Goal: Task Accomplishment & Management: Use online tool/utility

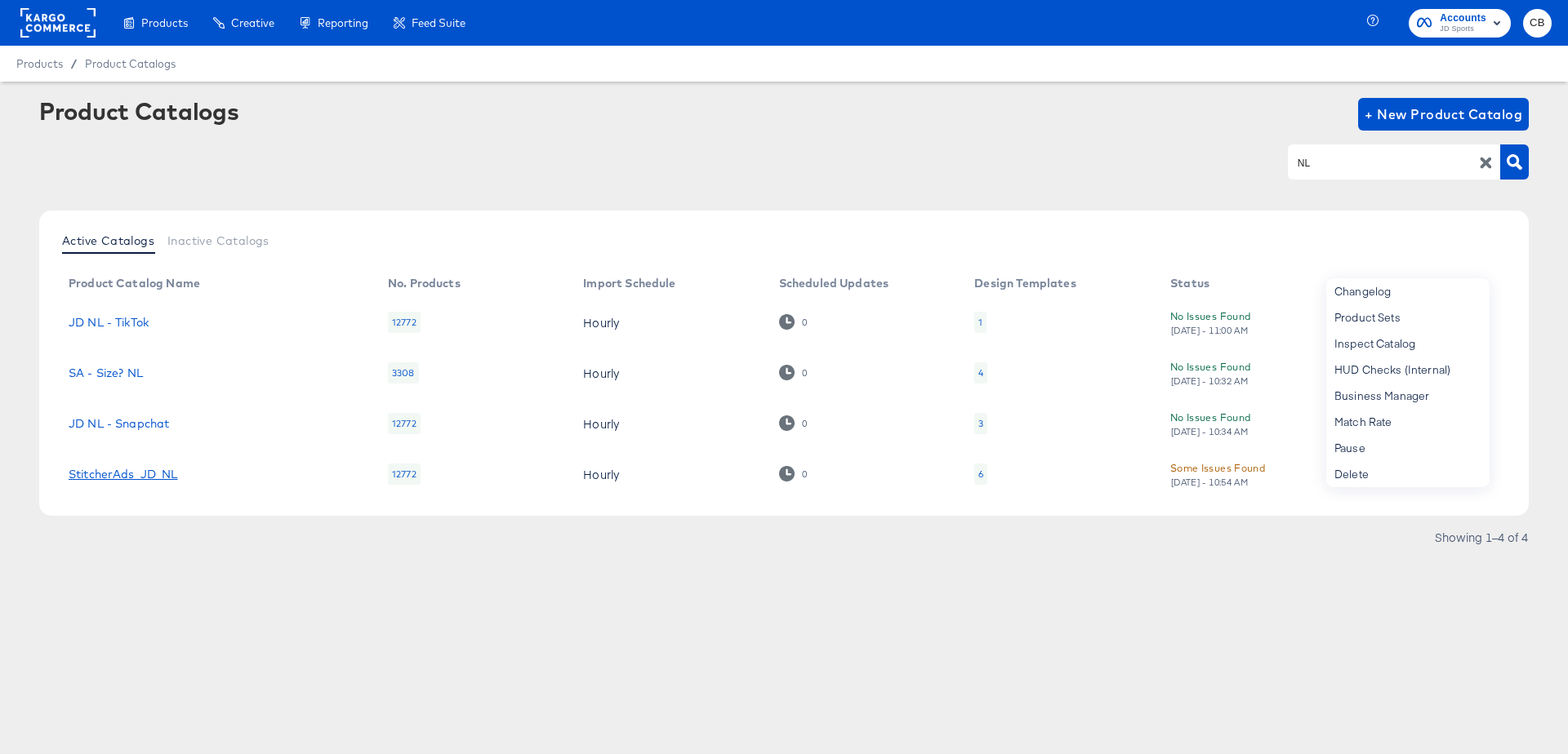
click at [128, 474] on link "StitcherAds_JD_NL" at bounding box center [122, 474] width 109 height 13
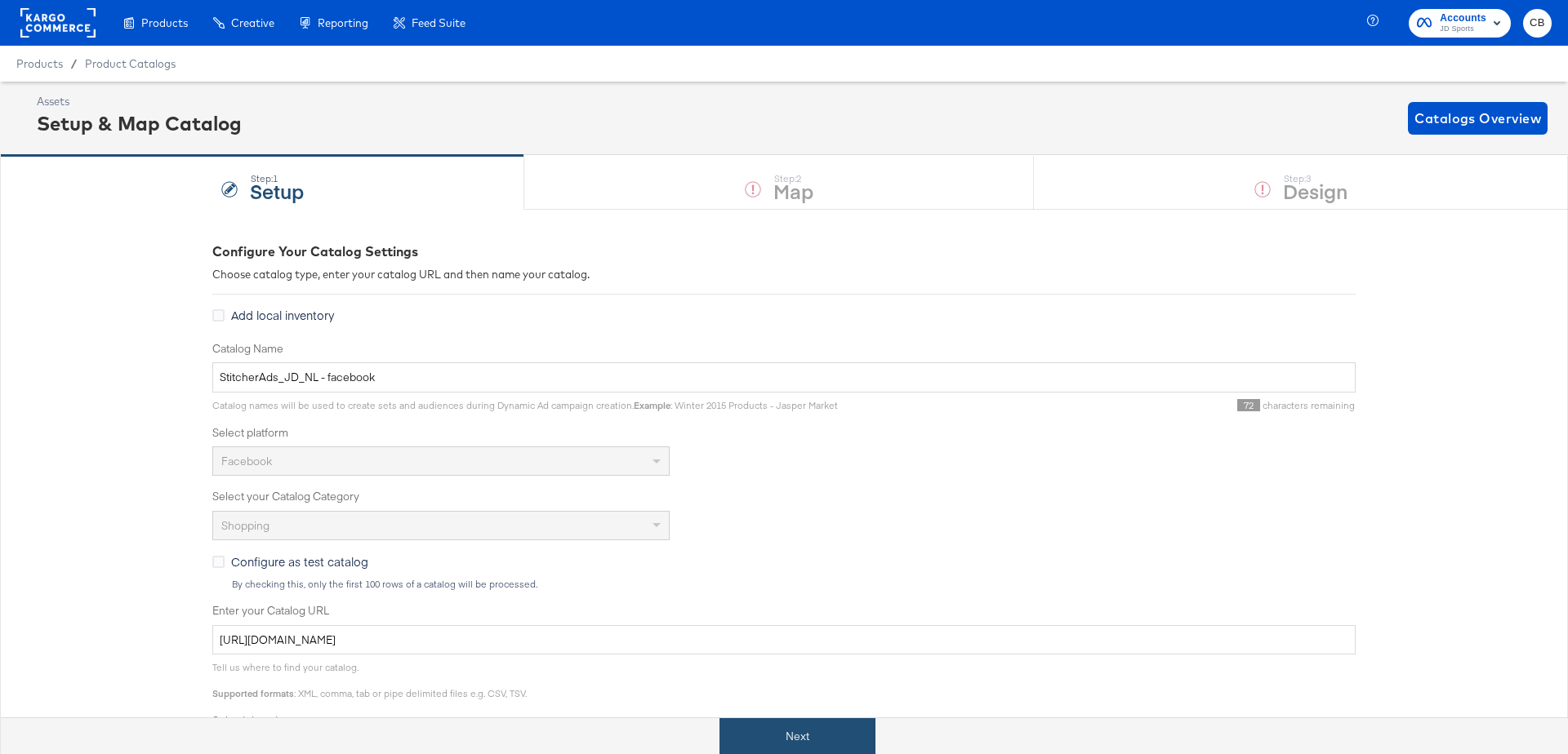
click at [785, 727] on button "Next" at bounding box center [797, 737] width 156 height 37
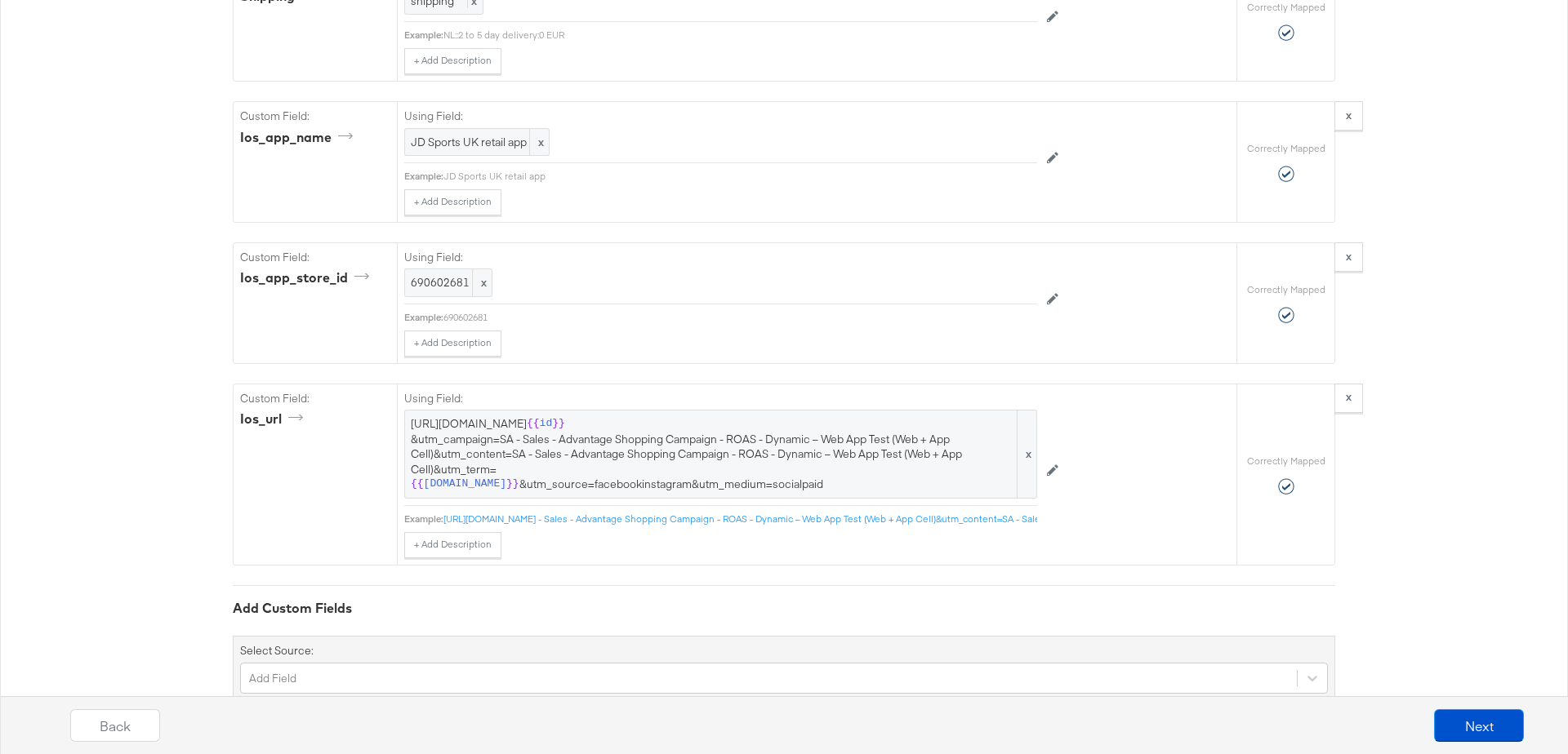
scroll to position [4293, 0]
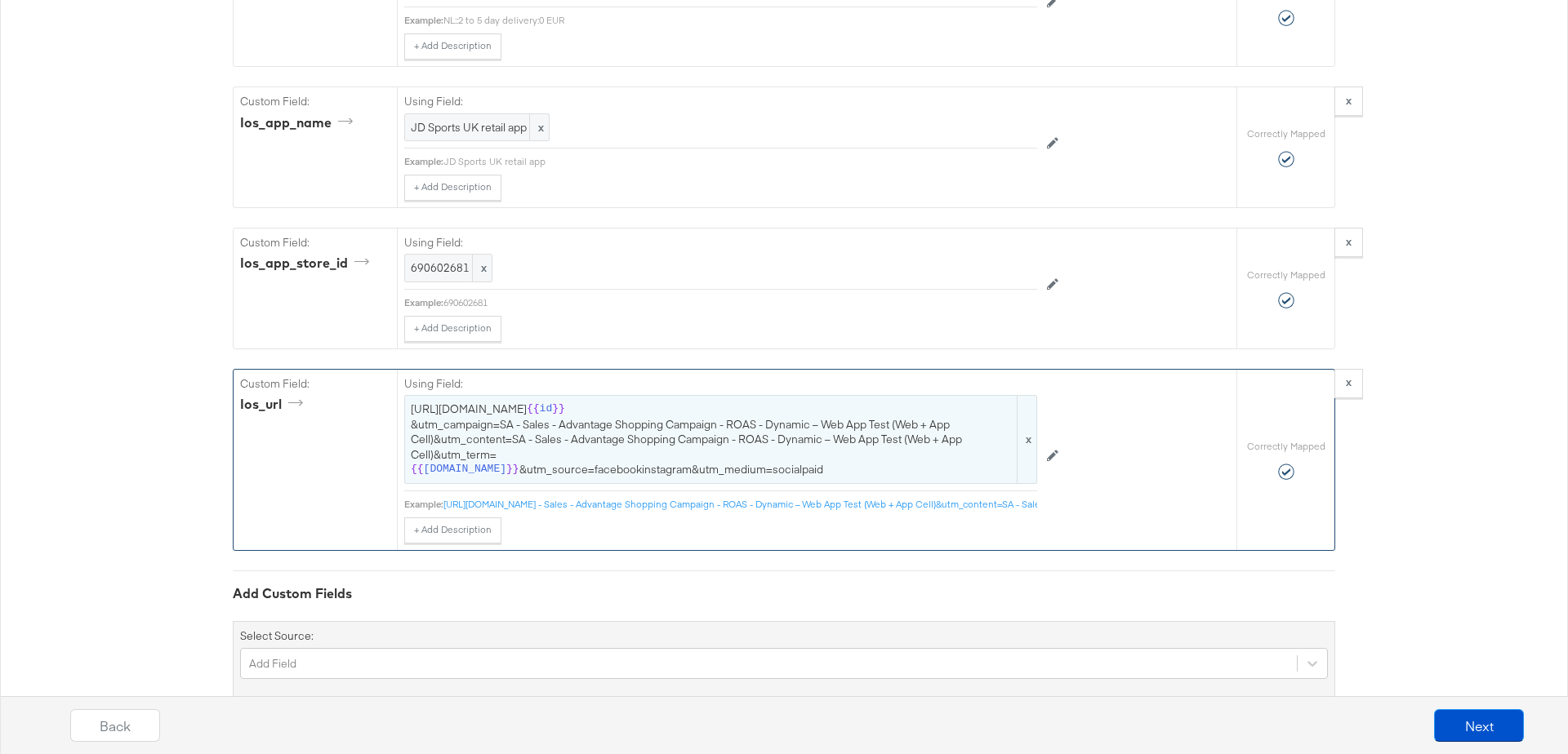
click at [544, 402] on span "https://m.jdsports.nl/applink?type=PRODUCT&target= {{ id }} &utm_campaign=SA - …" at bounding box center [720, 440] width 619 height 76
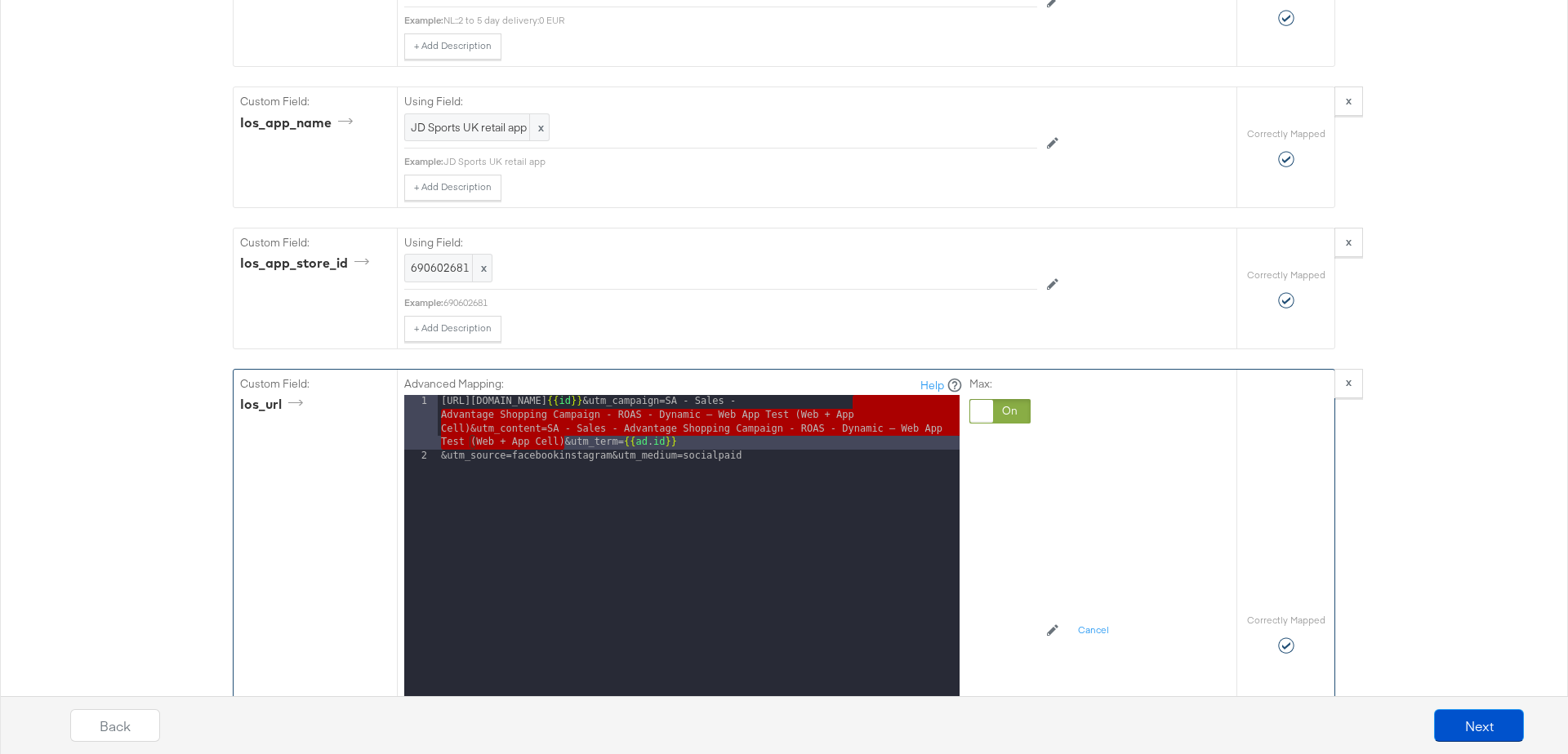
drag, startPoint x: 853, startPoint y: 365, endPoint x: 561, endPoint y: 404, distance: 294.6
click at [561, 404] on div "https://m.jdsports.nl/applink?type=PRODUCT&target= {{ id }} &utm_campaign=SA - …" at bounding box center [698, 634] width 522 height 476
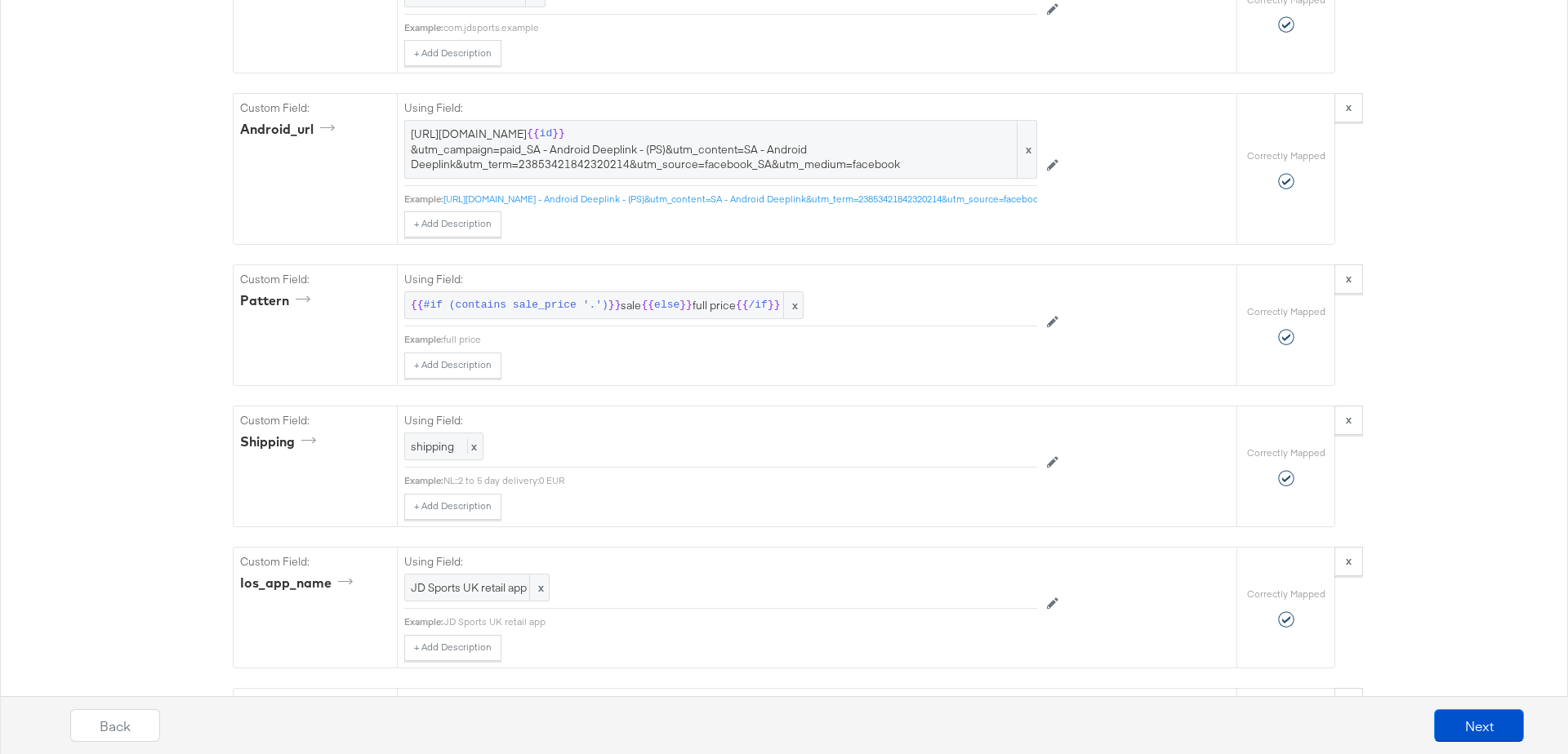
scroll to position [3773, 0]
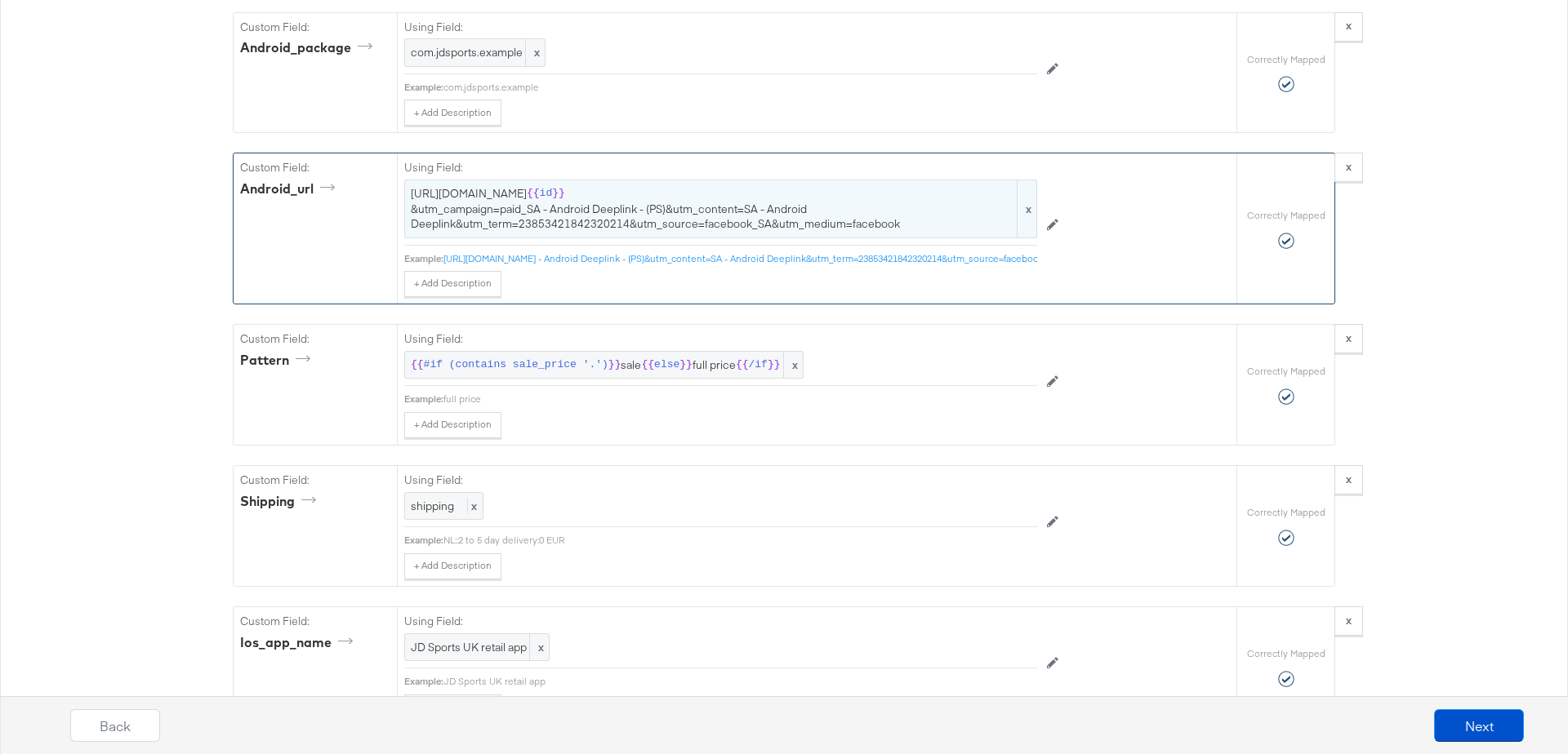
click at [605, 186] on span "https://m.jdsports.nl/applink?type=PRODUCT&target= {{ id }} &utm_campaign=paid_…" at bounding box center [720, 209] width 619 height 46
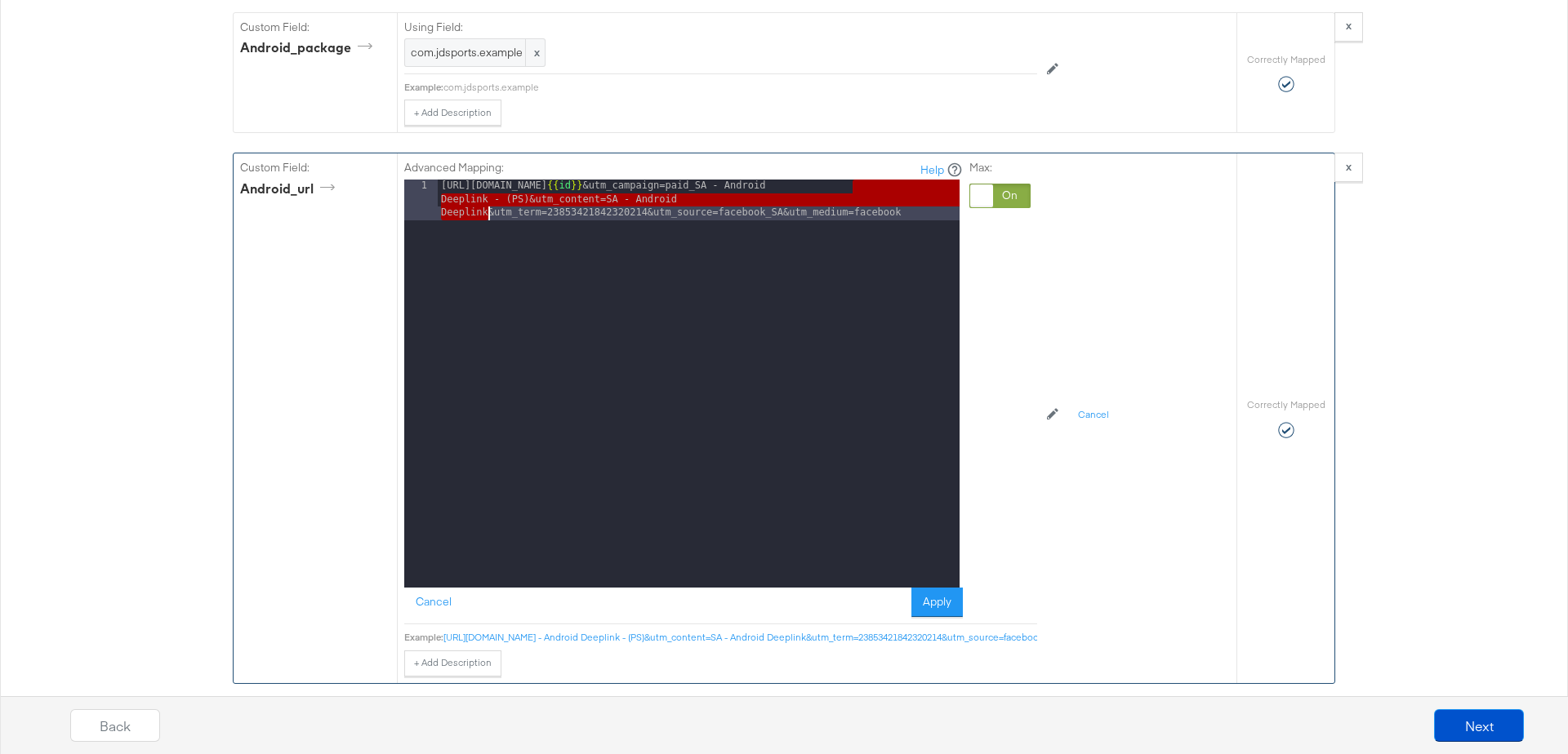
drag, startPoint x: 854, startPoint y: 156, endPoint x: 486, endPoint y: 183, distance: 369.0
click at [486, 183] on div "https://m.jdsports.nl/applink?type=PRODUCT&target= {{ id }} &utm_campaign=paid_…" at bounding box center [698, 424] width 522 height 489
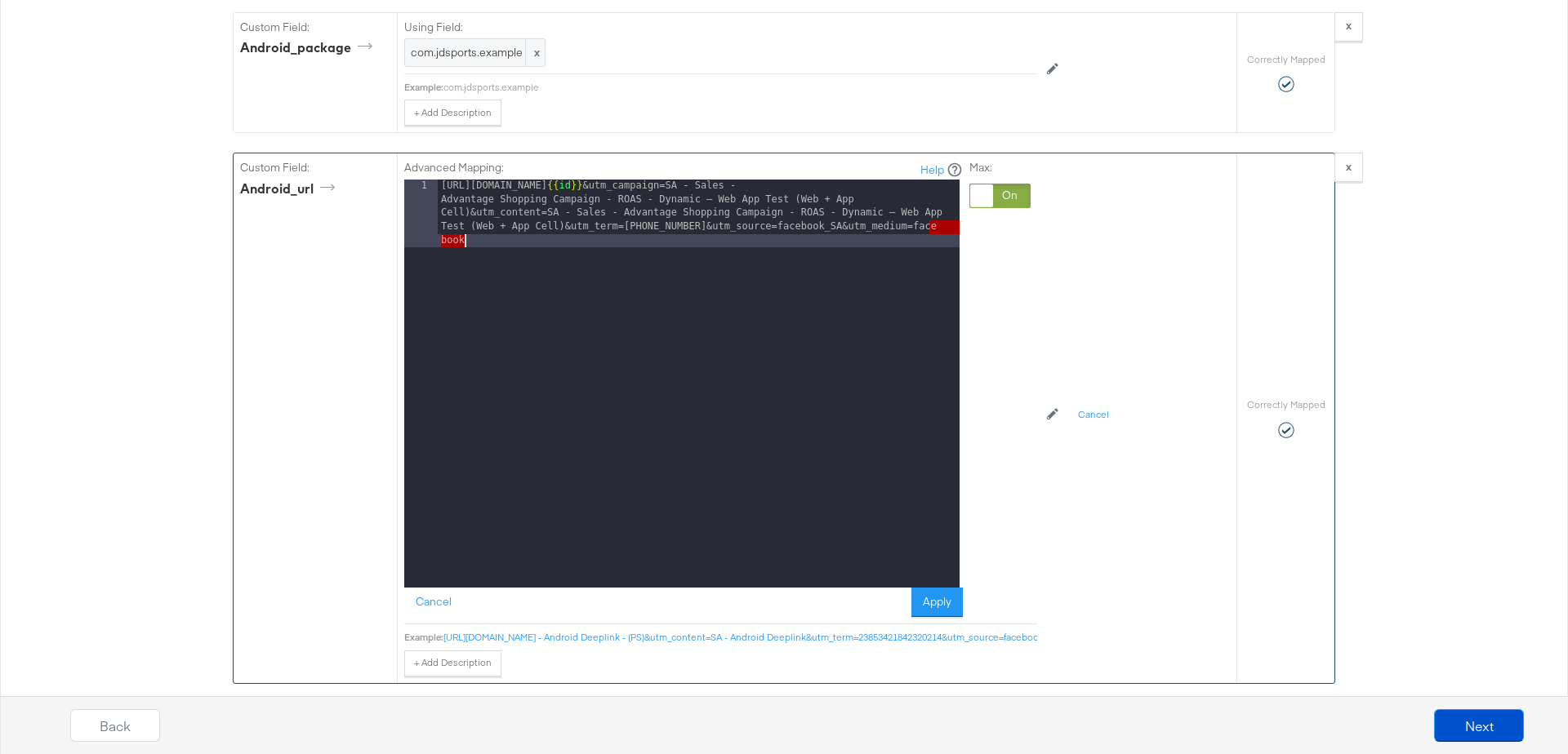
drag, startPoint x: 930, startPoint y: 197, endPoint x: 965, endPoint y: 224, distance: 44.2
click at [965, 224] on div "Advanced Mapping: Help 1 https://m.jdsports.nl/applink?type=PRODUCT&target= {{ …" at bounding box center [720, 389] width 633 height 471
drag, startPoint x: 724, startPoint y: 198, endPoint x: 624, endPoint y: 199, distance: 100.0
click at [624, 199] on div "https://m.jdsports.nl/applink?type=PRODUCT&target= {{ id }} &utm_campaign=SA - …" at bounding box center [698, 451] width 522 height 544
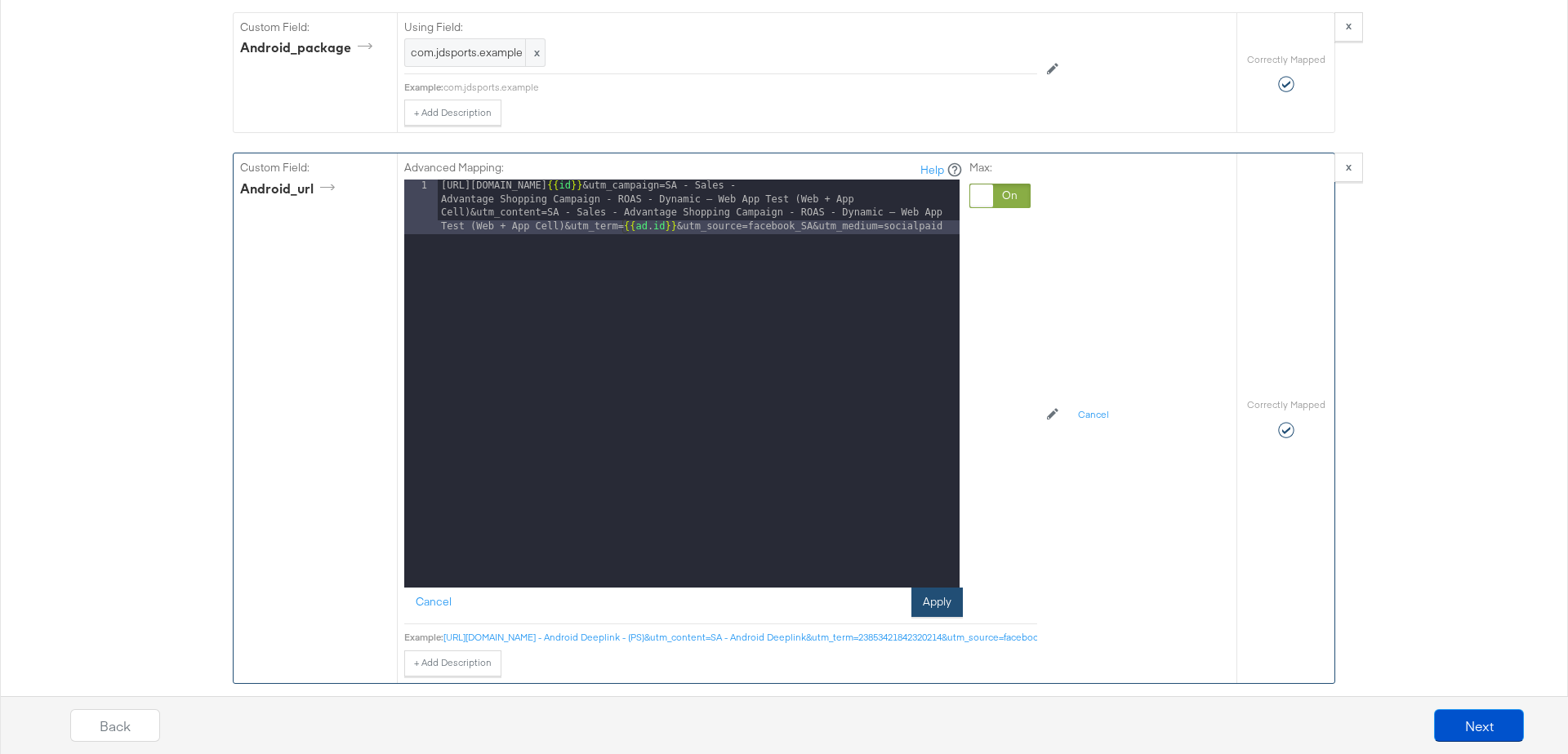
click at [928, 588] on button "Apply" at bounding box center [937, 602] width 51 height 29
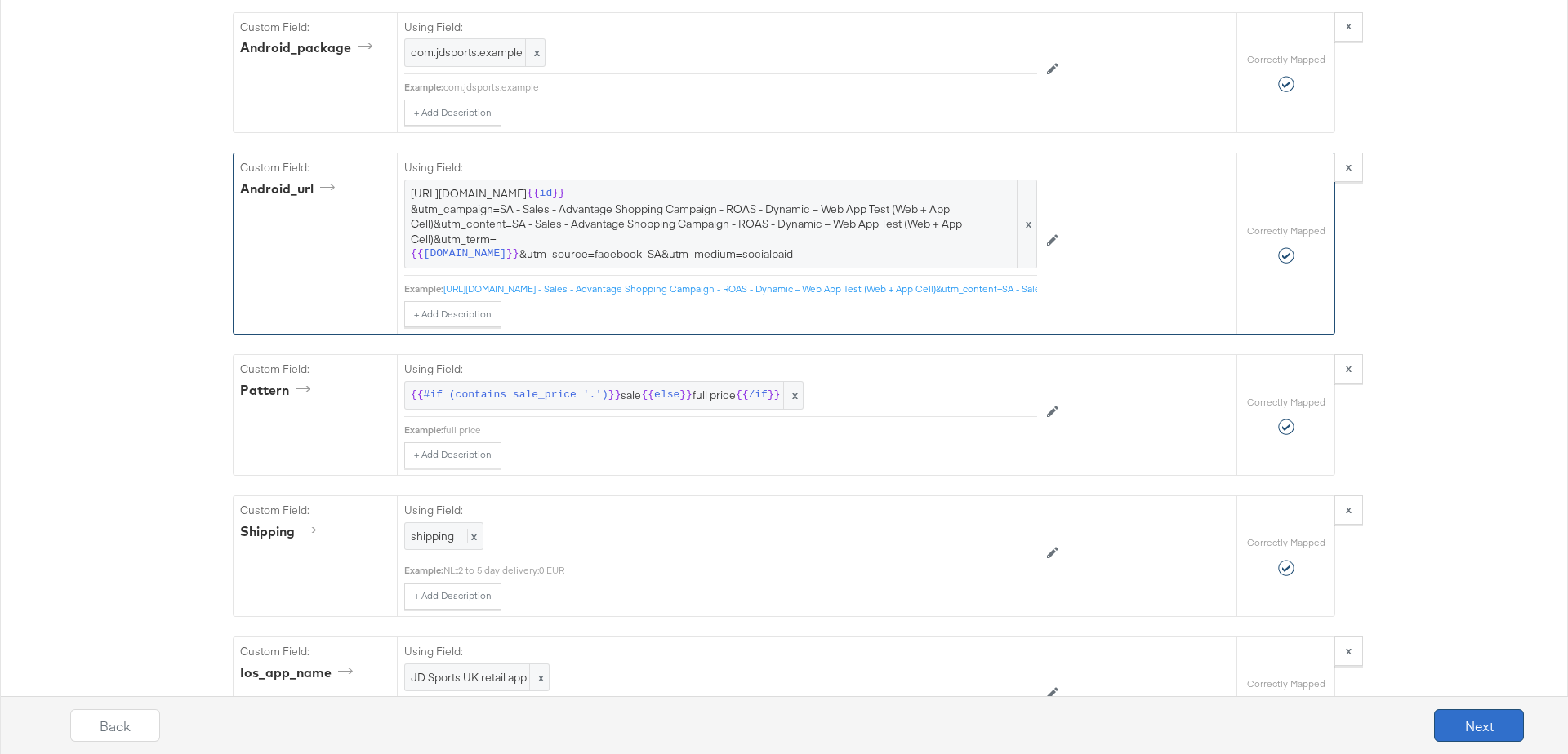
click at [1466, 735] on button "Next" at bounding box center [1479, 726] width 90 height 32
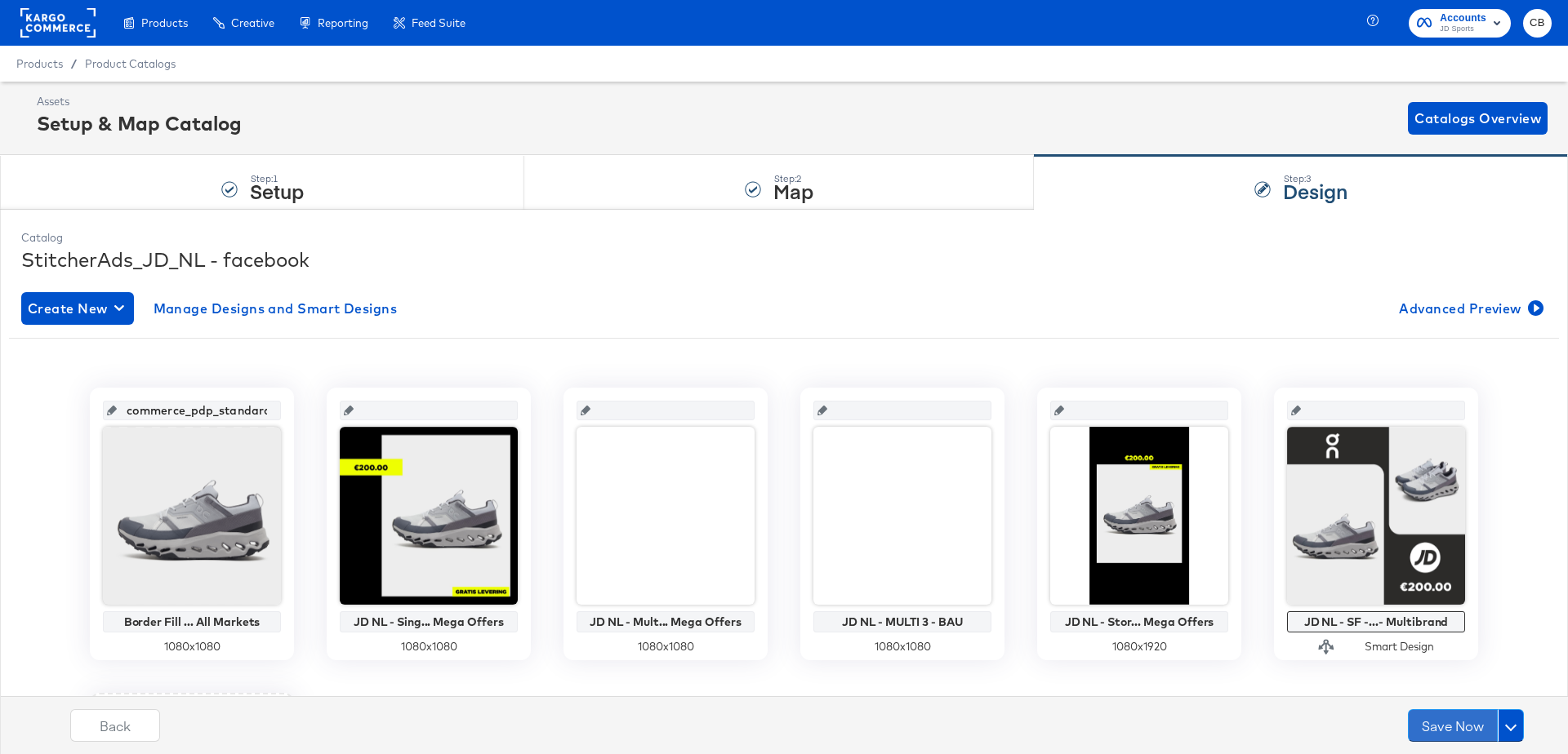
click at [1466, 735] on button "Save Now" at bounding box center [1452, 726] width 90 height 32
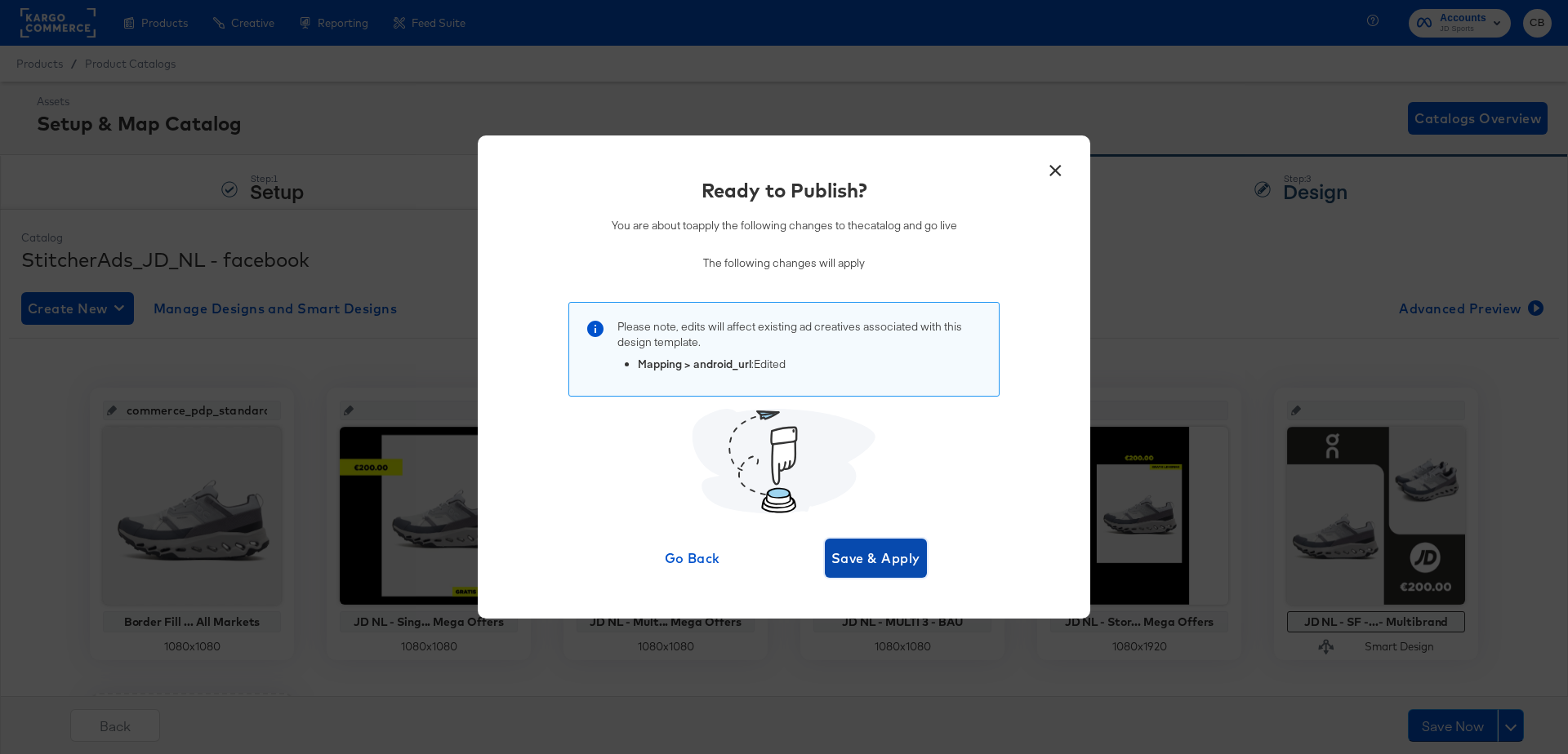
click at [882, 553] on span "Save & Apply" at bounding box center [876, 559] width 89 height 23
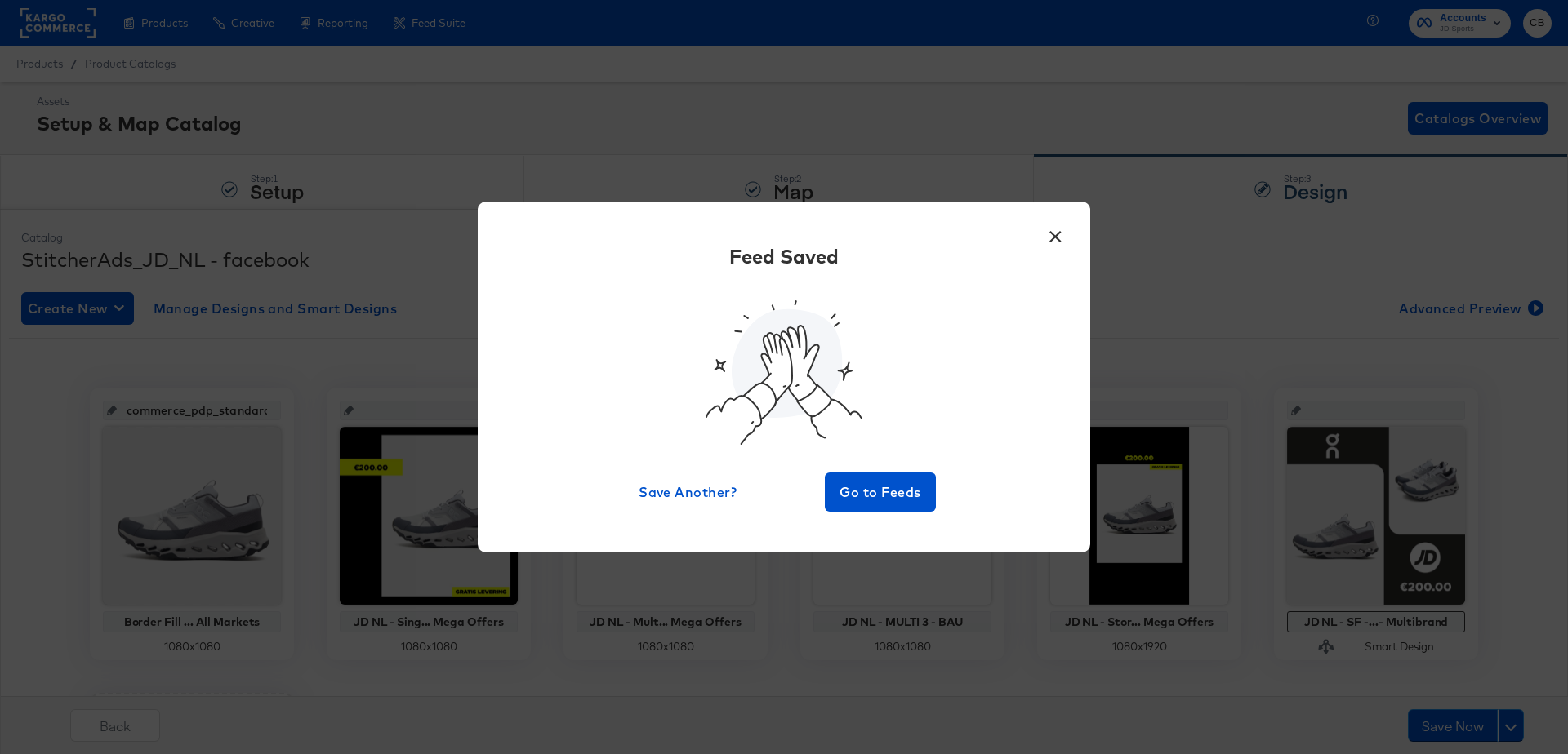
click at [1046, 243] on button "×" at bounding box center [1055, 232] width 29 height 29
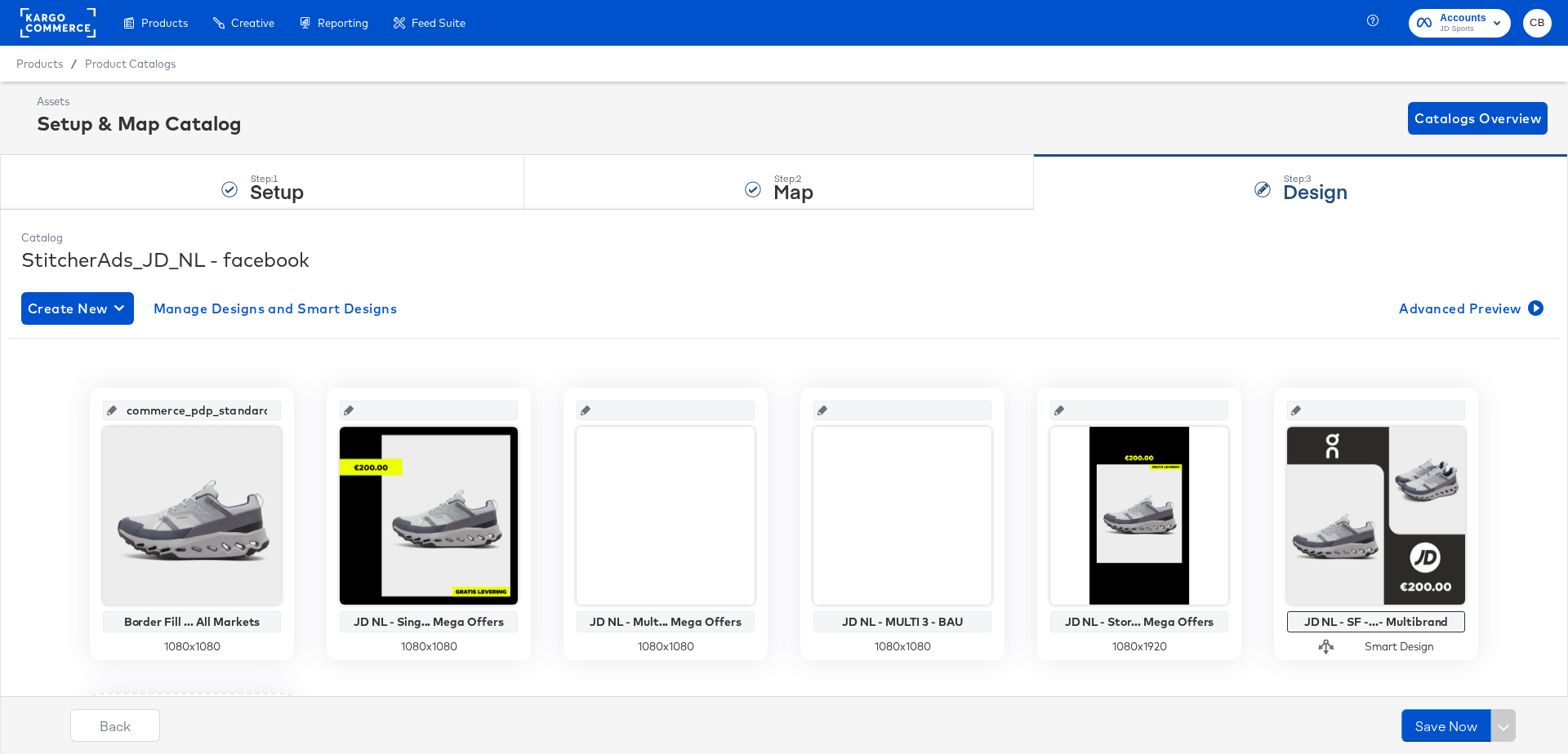
click at [48, 21] on rect at bounding box center [58, 23] width 75 height 29
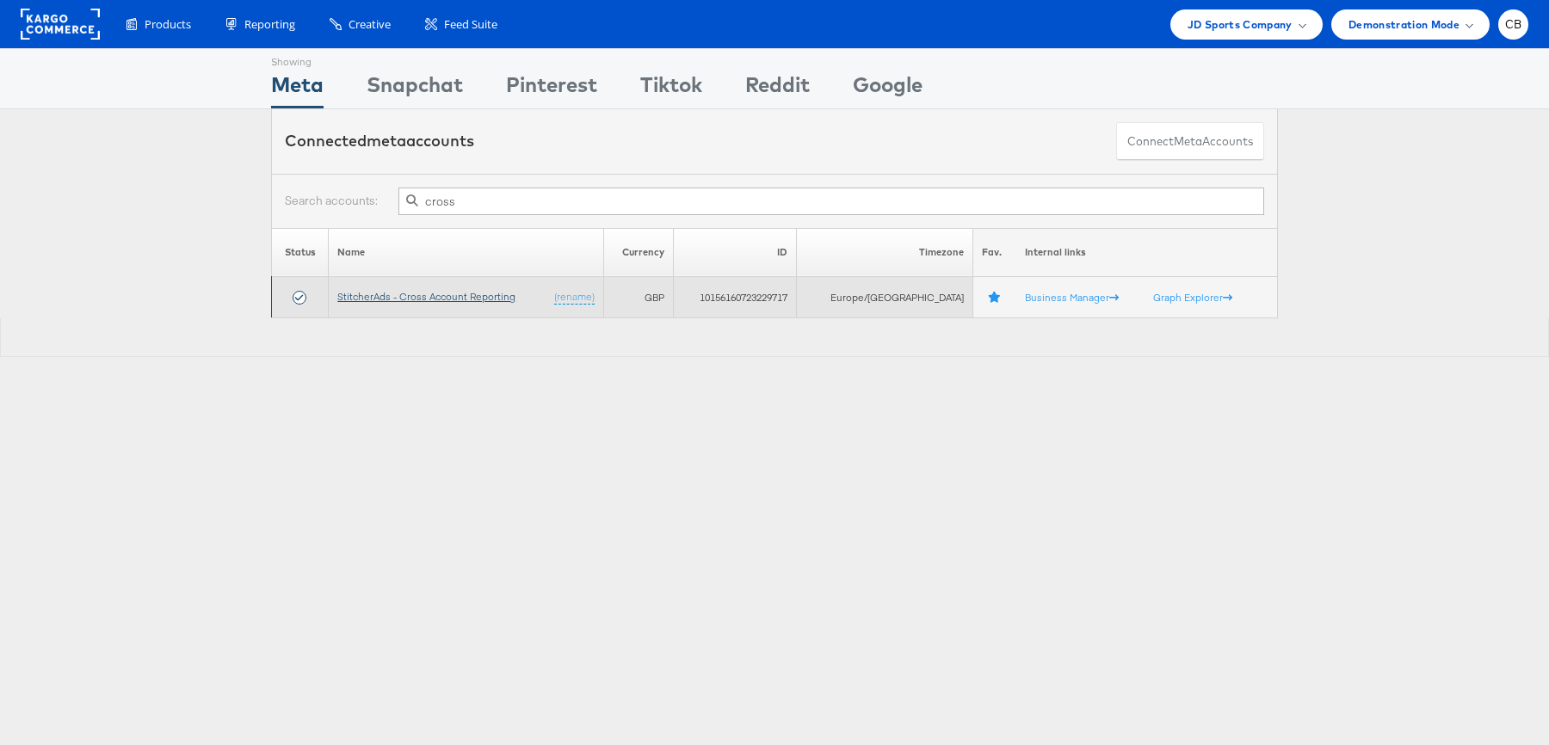
type input "cross"
click at [404, 290] on link "StitcherAds - Cross Account Reporting" at bounding box center [426, 296] width 178 height 13
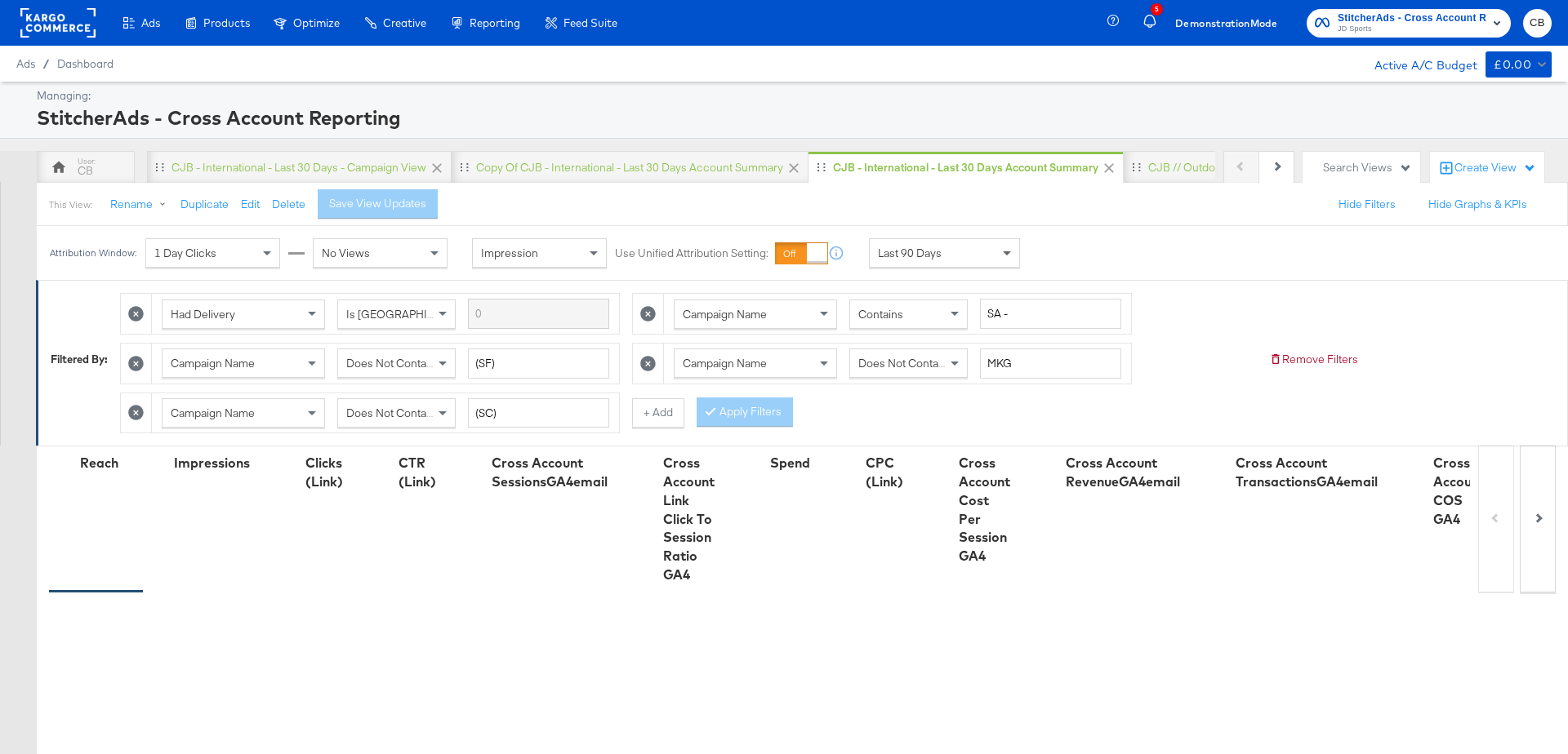
click at [1006, 245] on span at bounding box center [1009, 252] width 21 height 28
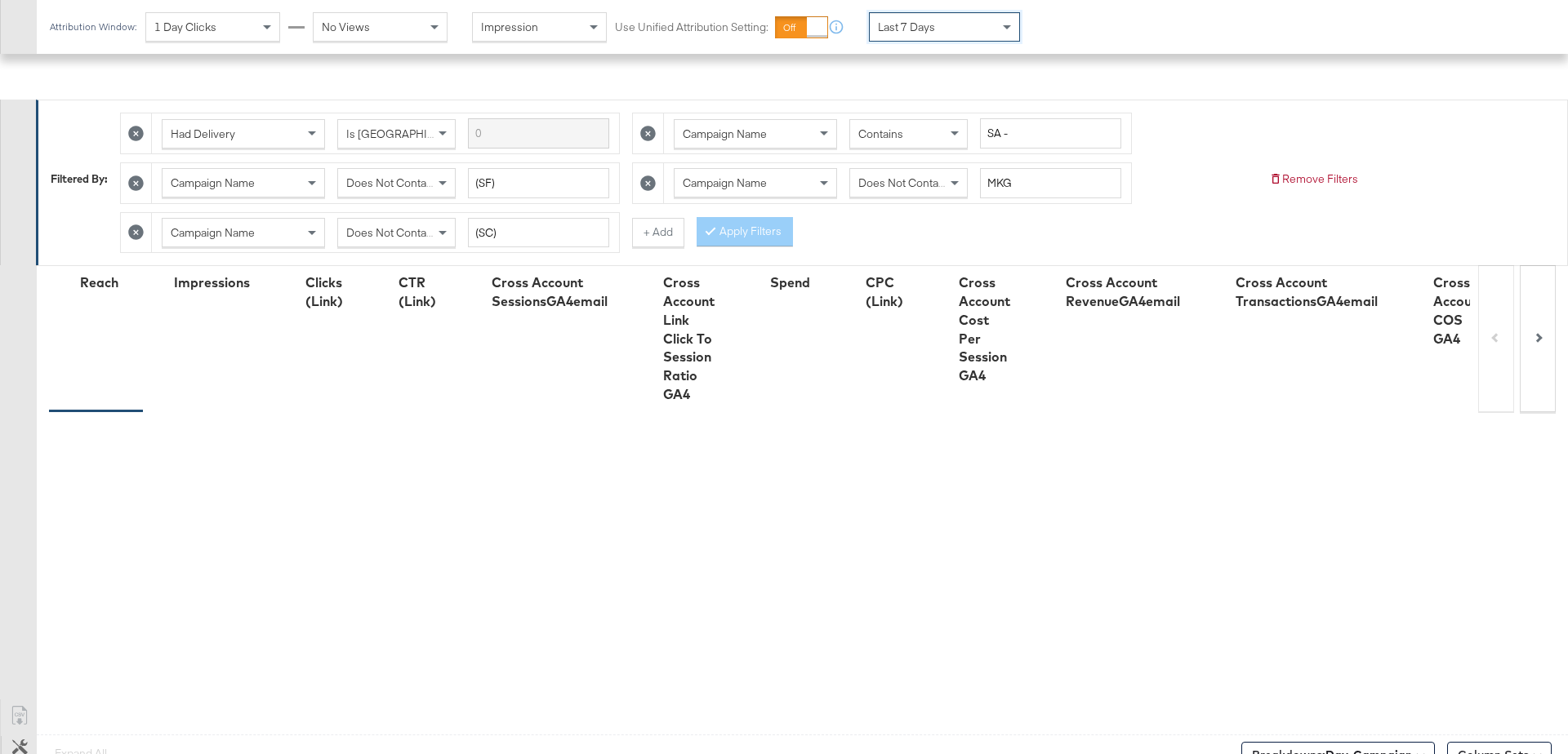
scroll to position [439, 0]
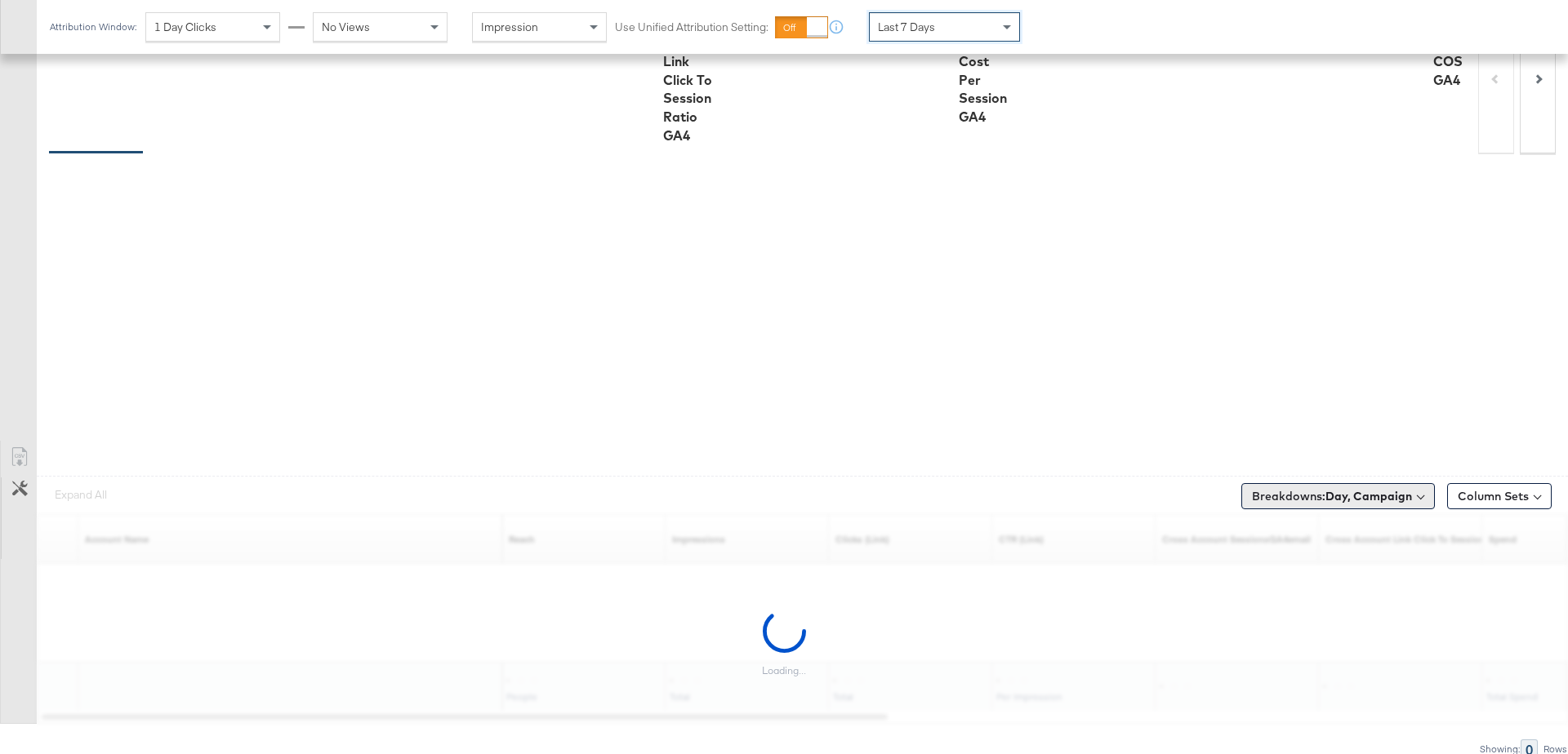
click at [1379, 499] on span "Breakdowns: Day, Campaign" at bounding box center [1332, 496] width 160 height 16
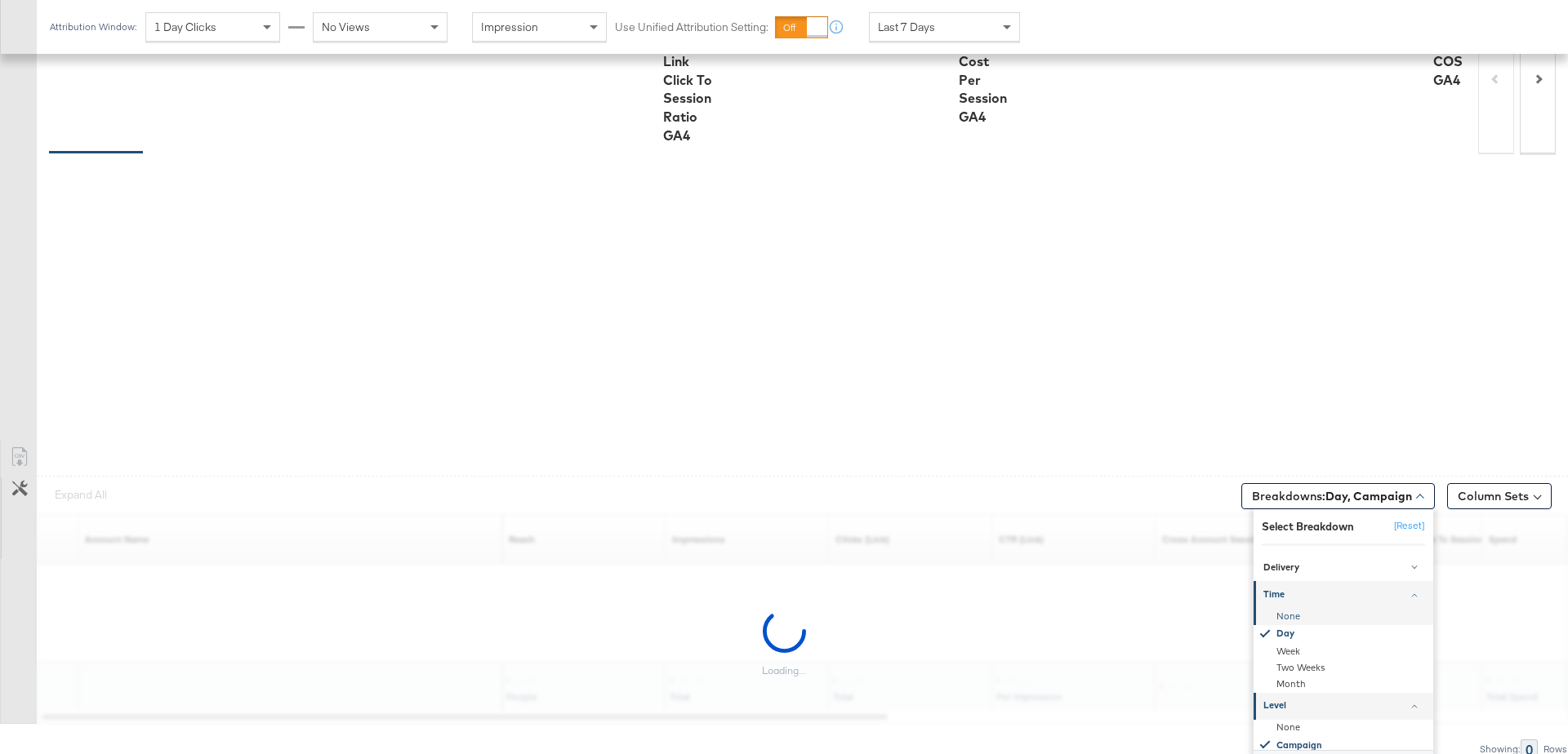
click at [1288, 617] on div "None" at bounding box center [1344, 616] width 177 height 16
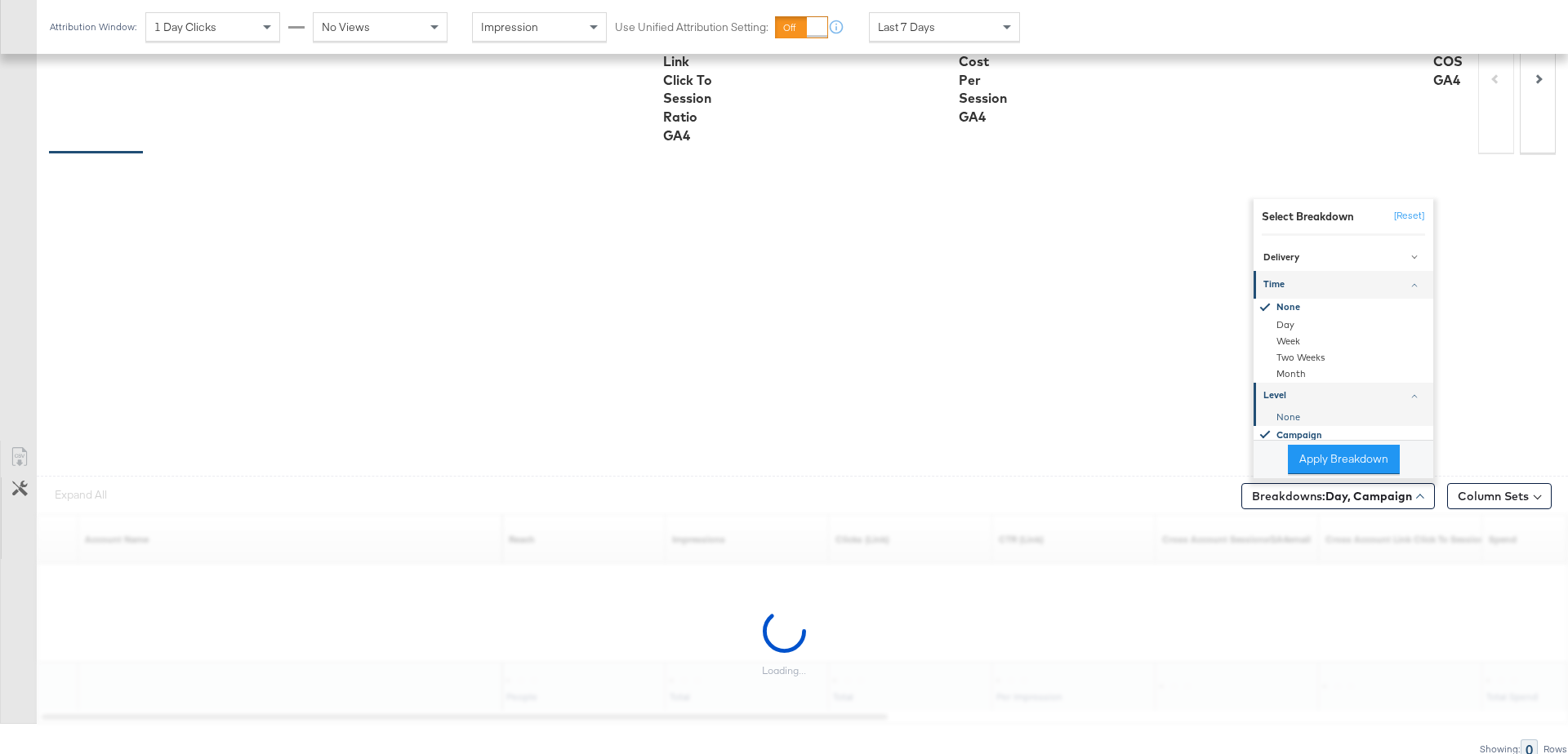
click at [1290, 414] on div "None" at bounding box center [1344, 416] width 177 height 16
click at [1322, 449] on button "Apply Breakdown" at bounding box center [1344, 459] width 112 height 29
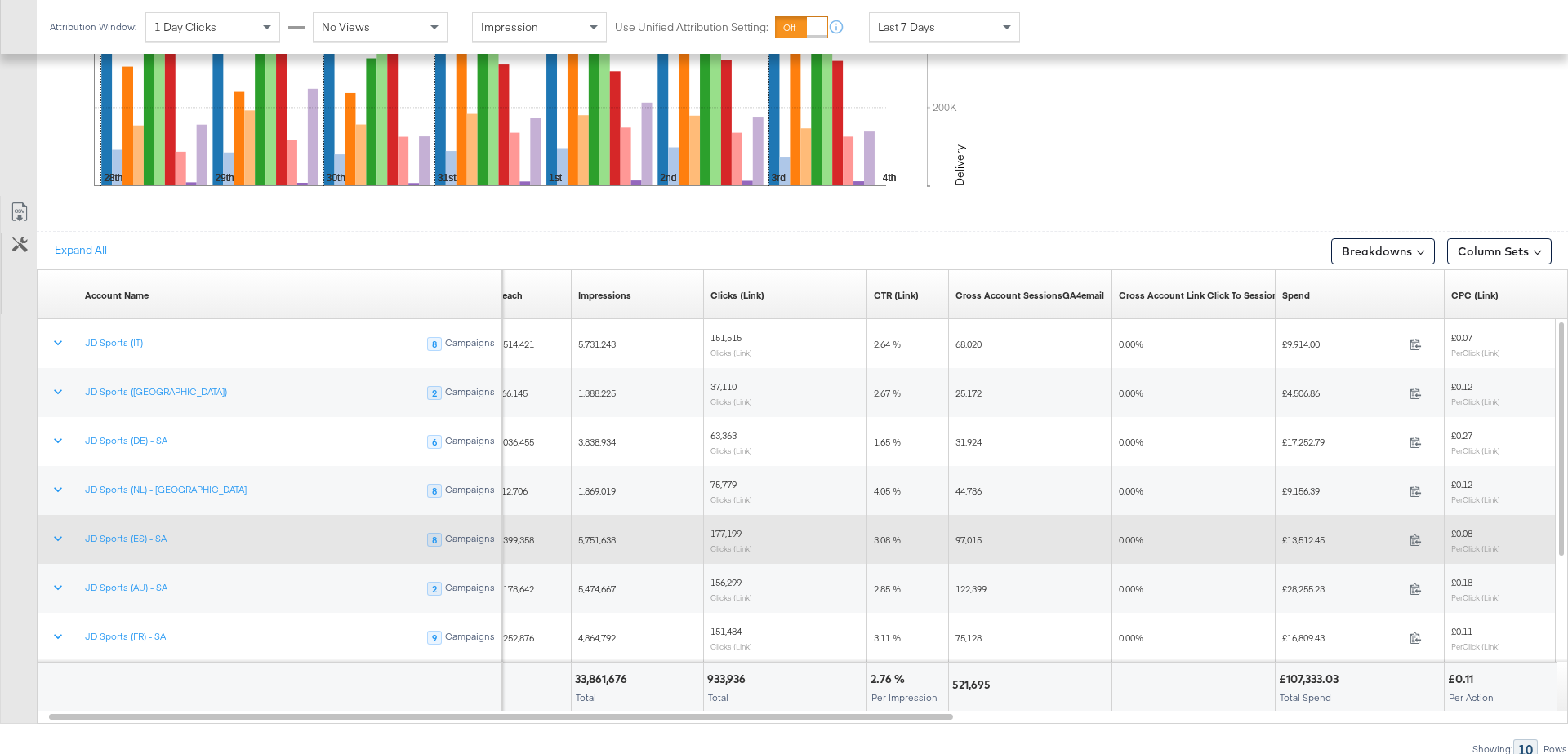
scroll to position [861, 0]
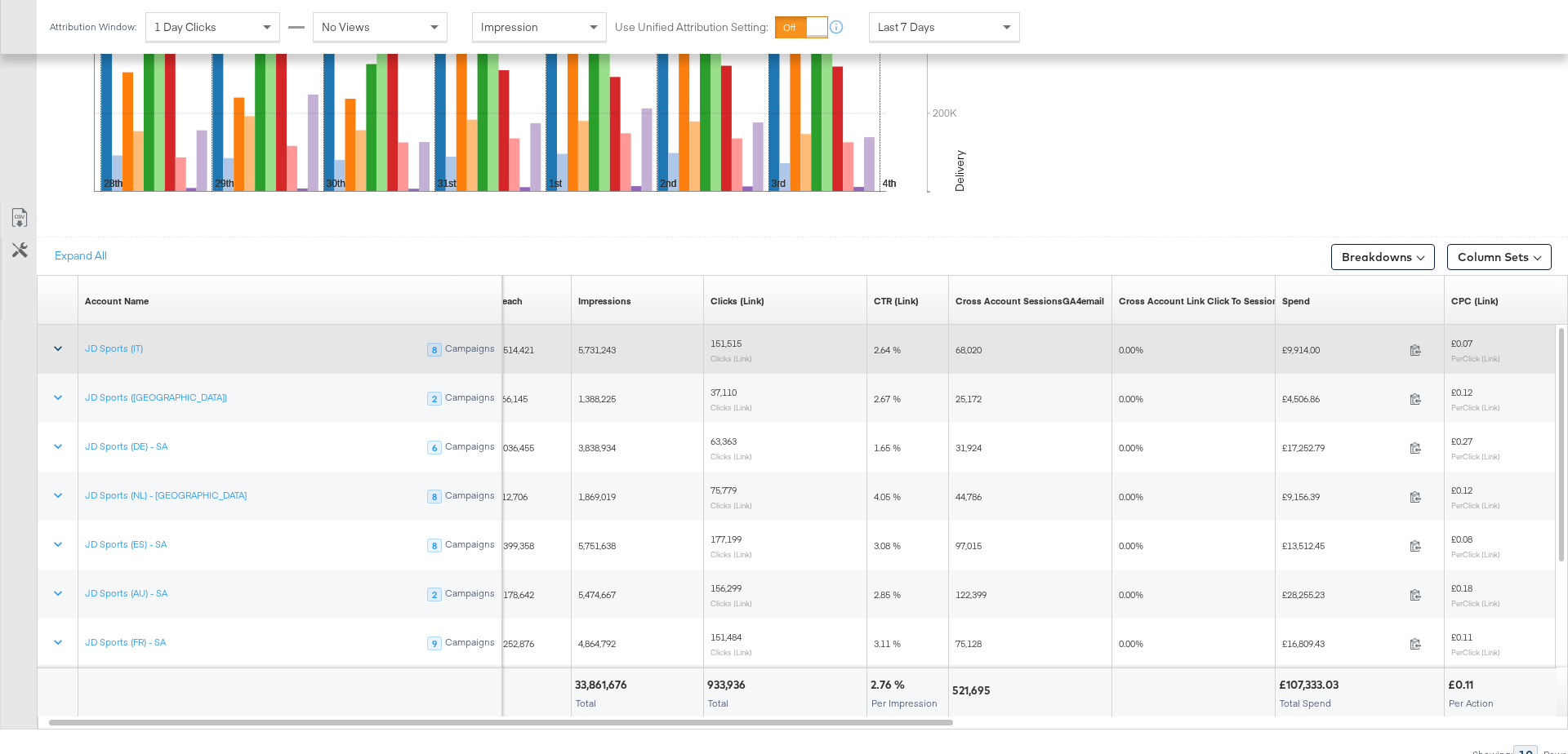
click at [59, 340] on icon at bounding box center [58, 348] width 16 height 16
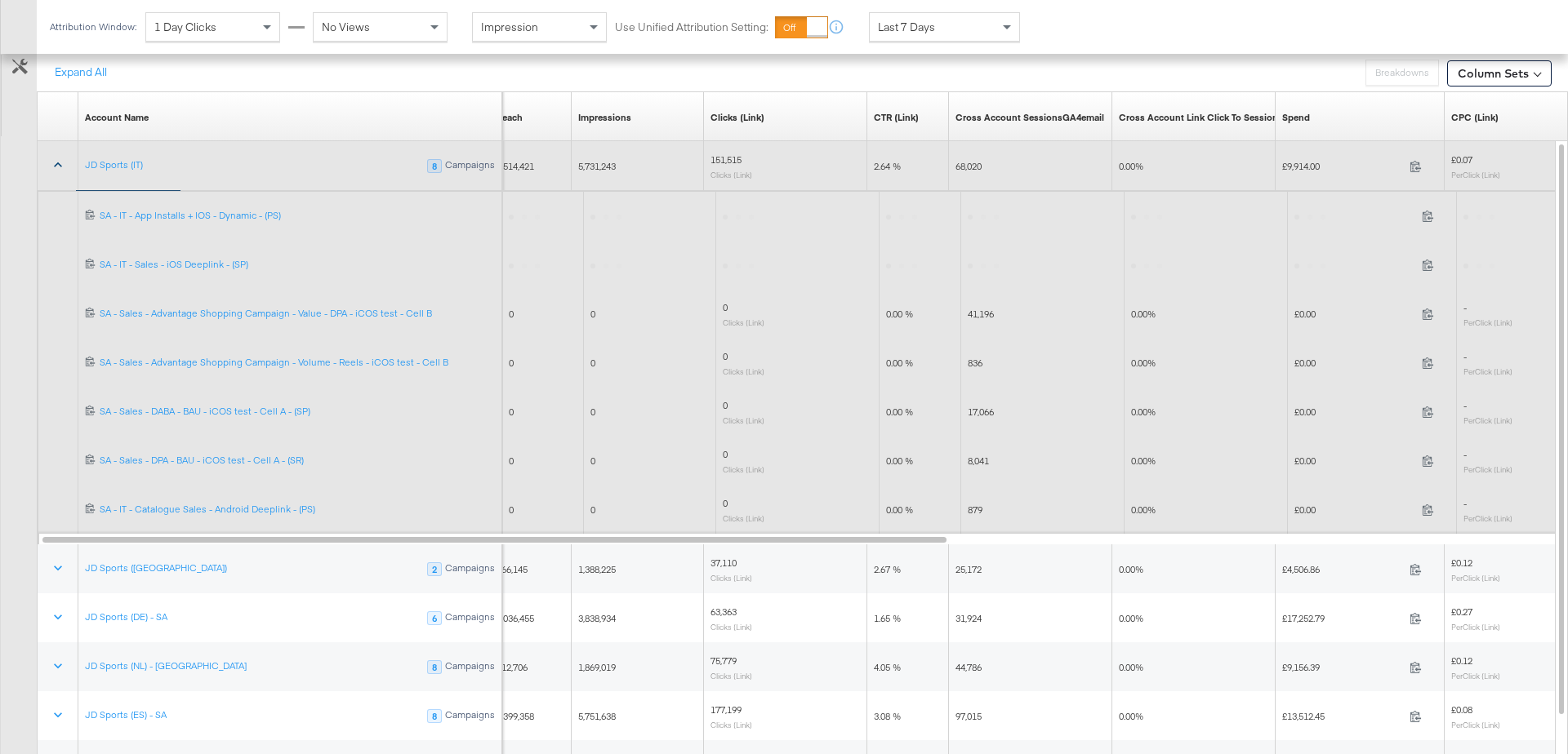
scroll to position [1047, 0]
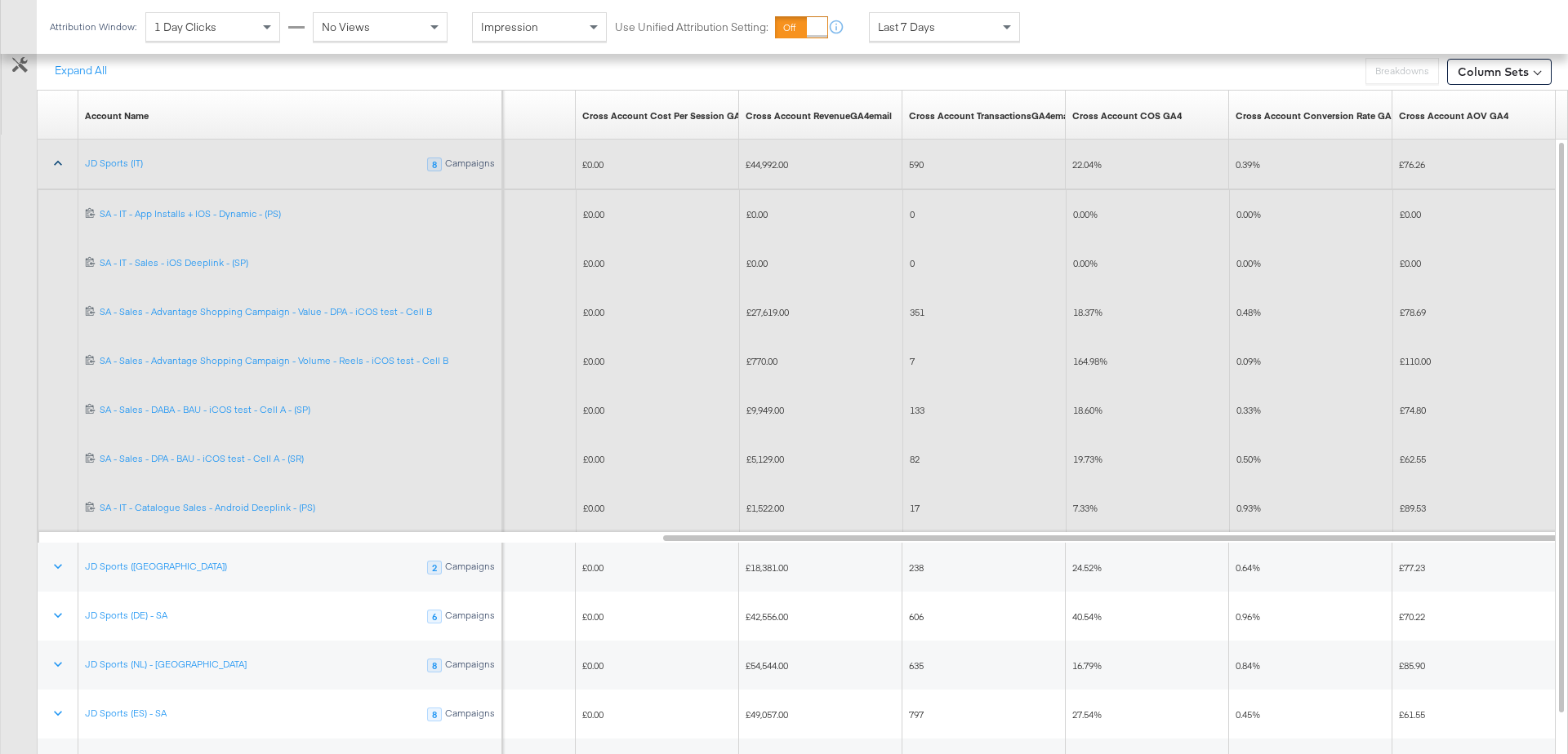
click at [58, 161] on icon at bounding box center [58, 163] width 9 height 5
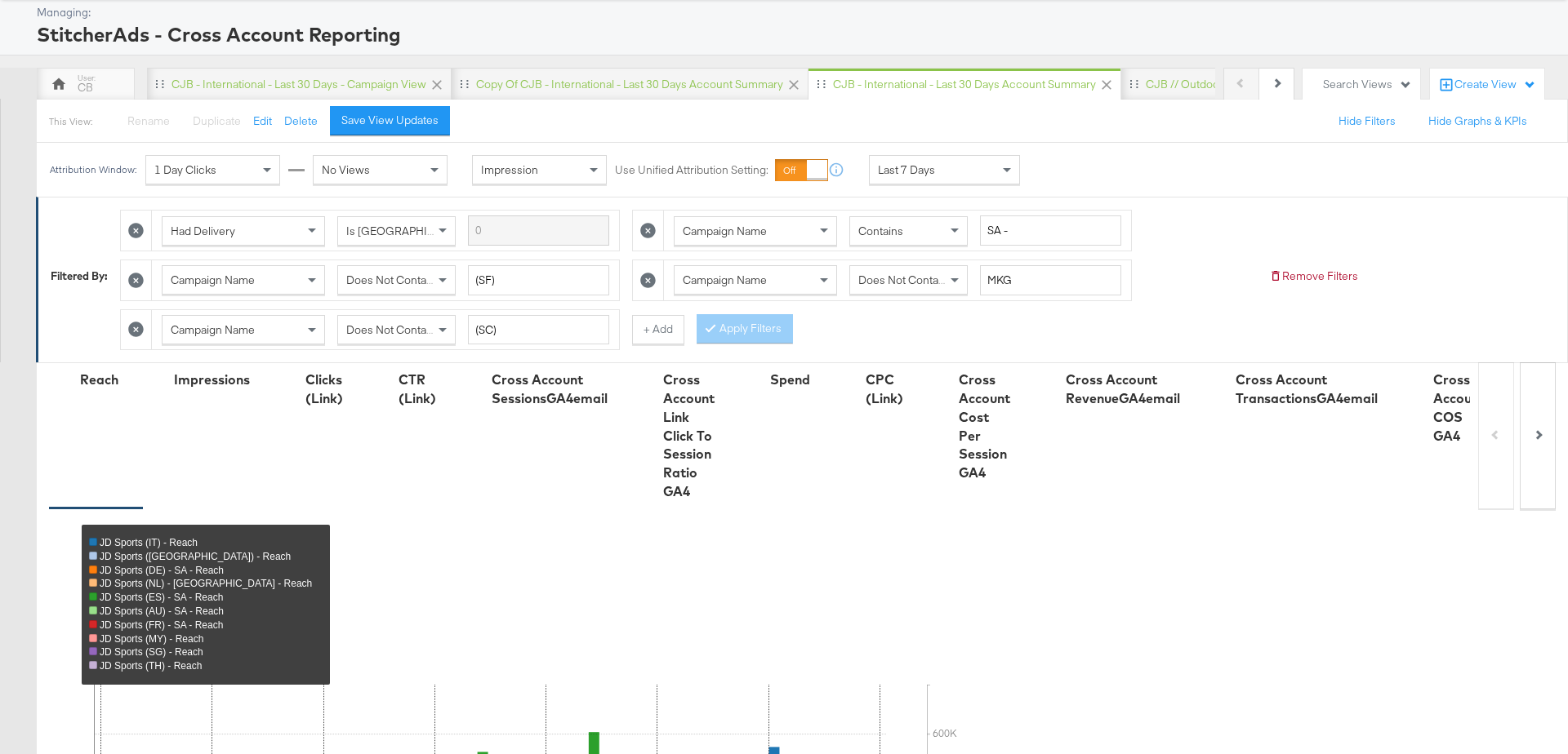
scroll to position [0, 0]
